Goal: Communication & Community: Answer question/provide support

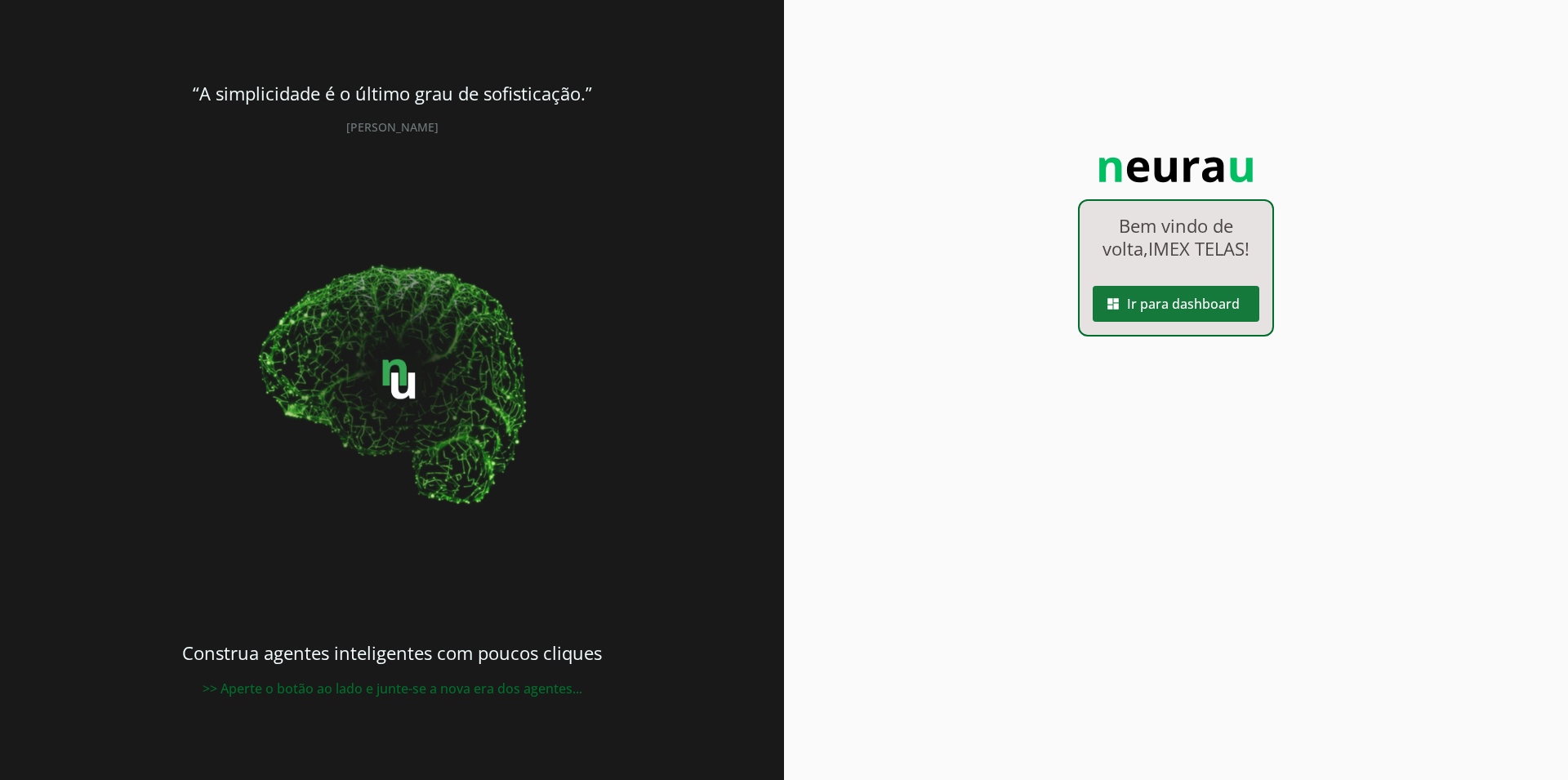
click at [1138, 319] on span at bounding box center [1176, 304] width 167 height 39
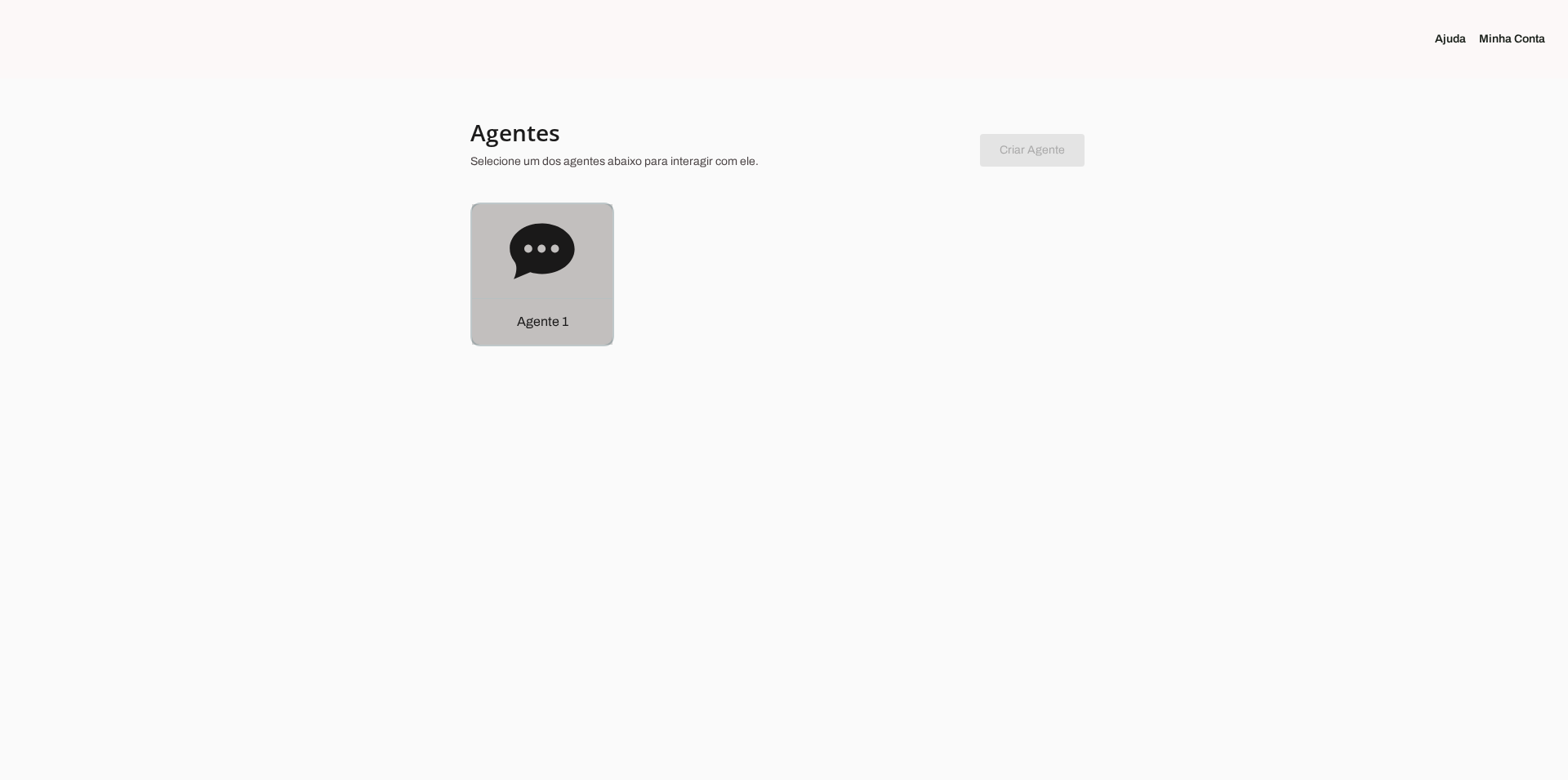
click at [566, 235] on icon at bounding box center [542, 251] width 64 height 56
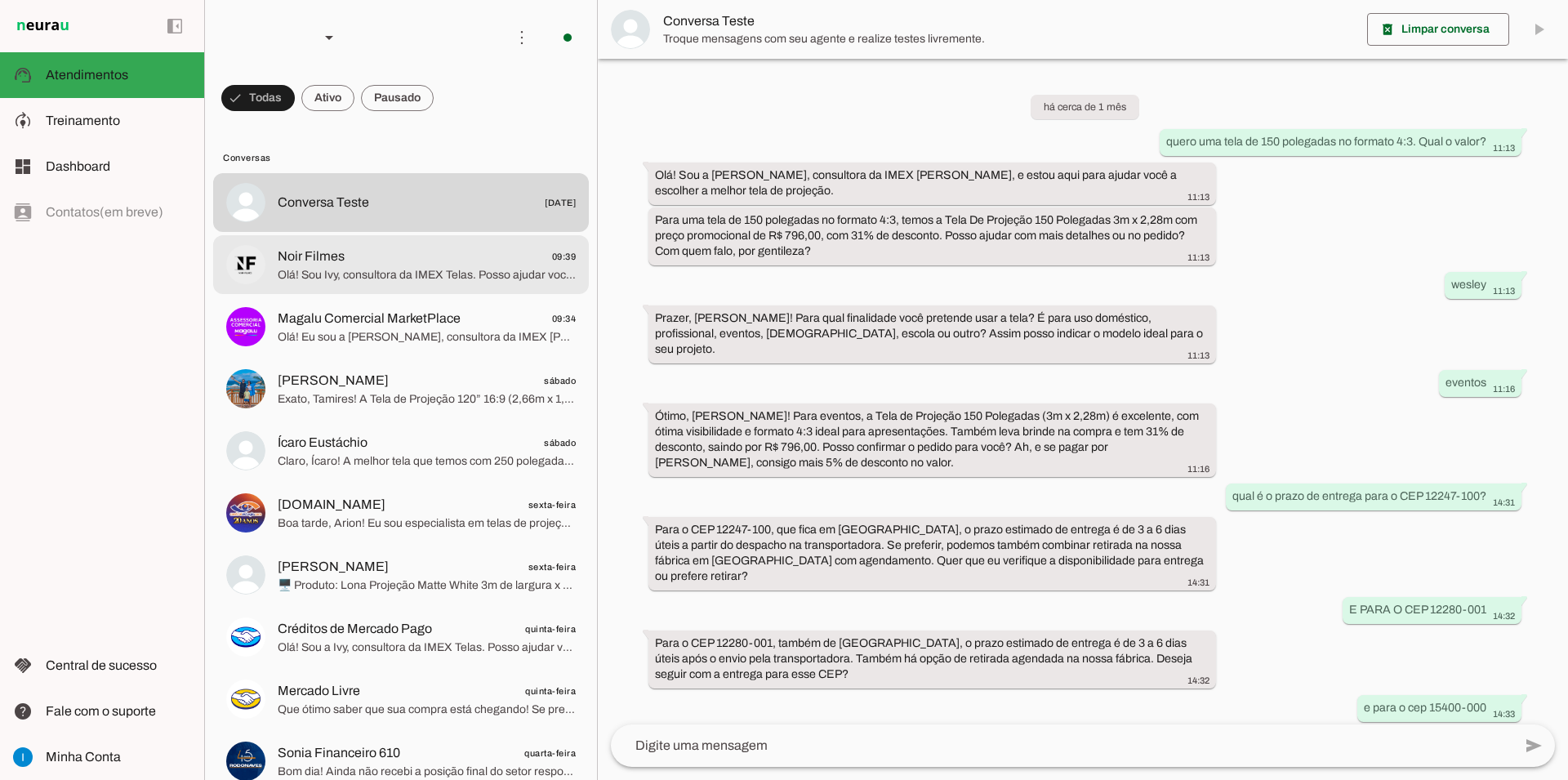
scroll to position [745, 0]
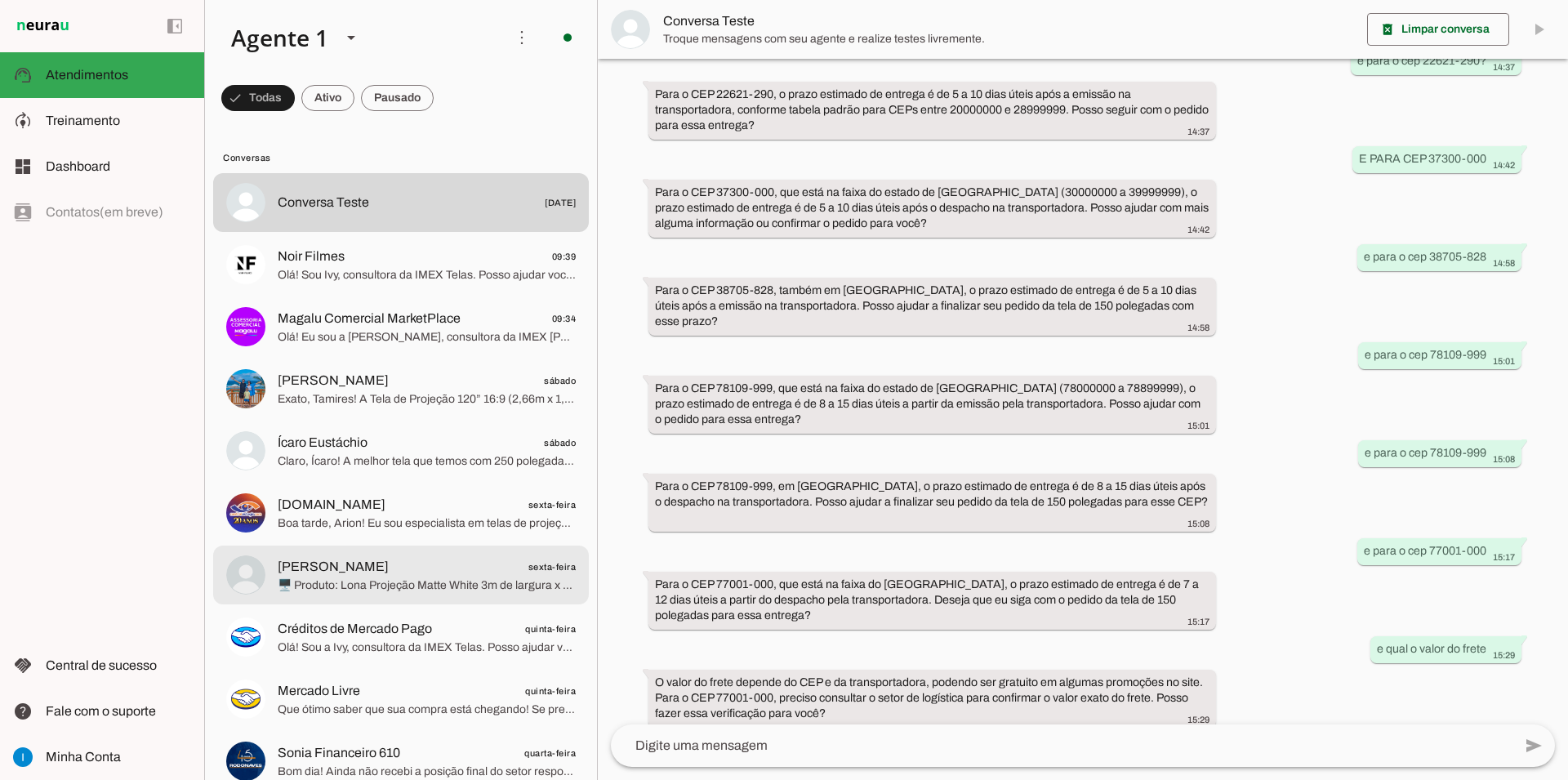
click at [408, 557] on span "[PERSON_NAME] sexta-feira" at bounding box center [427, 566] width 298 height 20
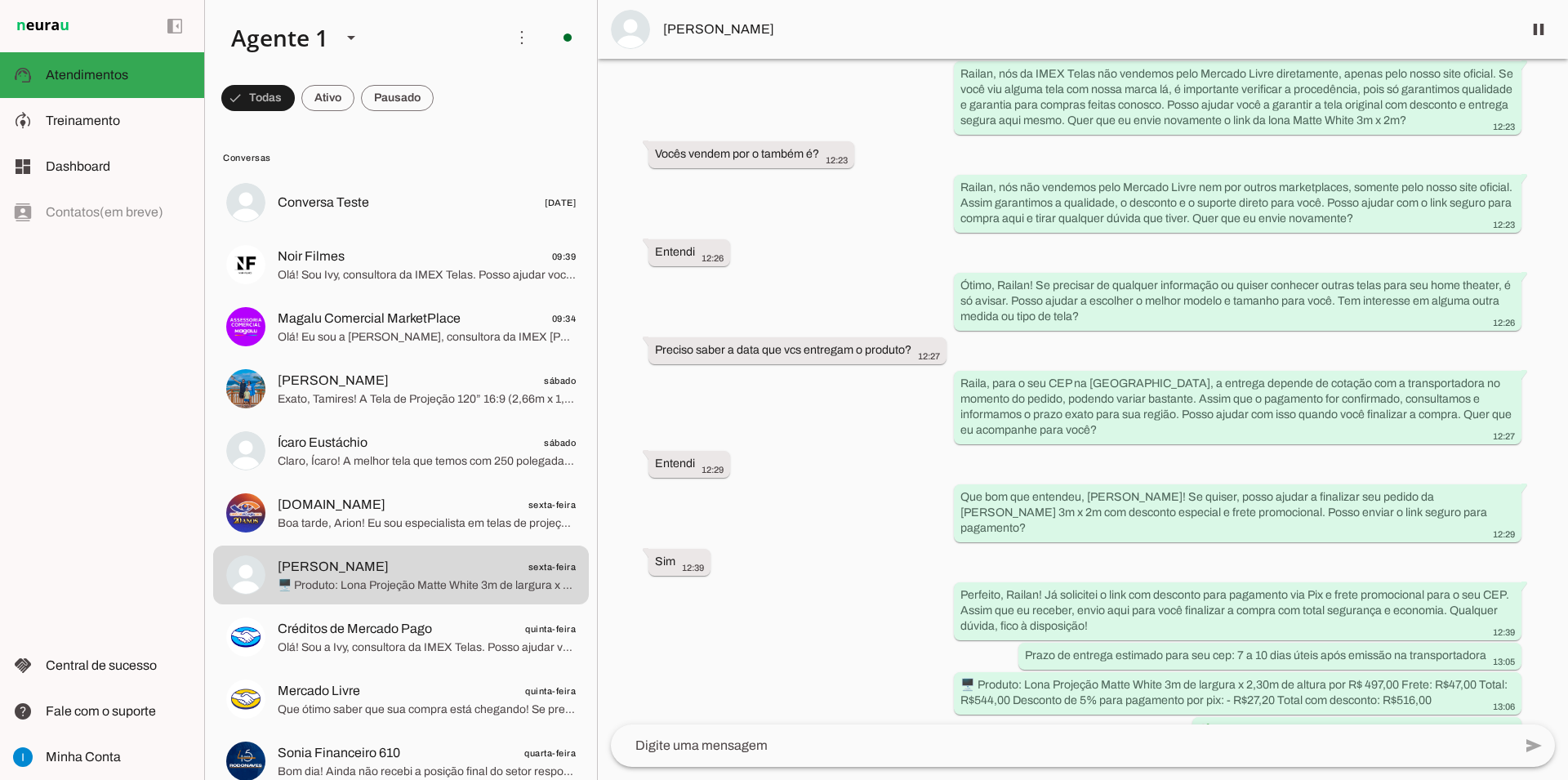
scroll to position [1801, 0]
